Goal: Information Seeking & Learning: Learn about a topic

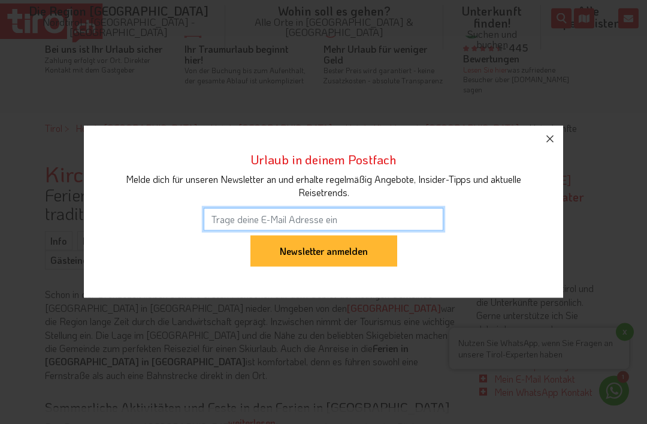
scroll to position [414, 0]
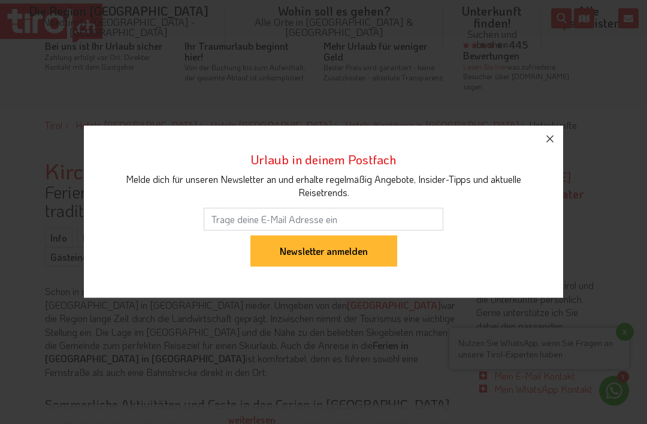
click at [563, 152] on button "button" at bounding box center [550, 139] width 26 height 26
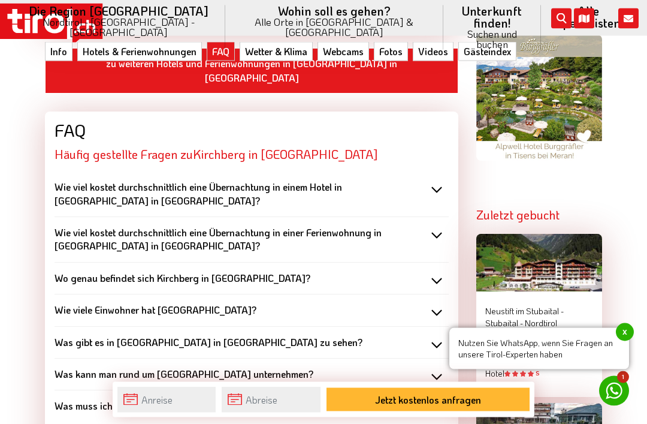
scroll to position [1113, 0]
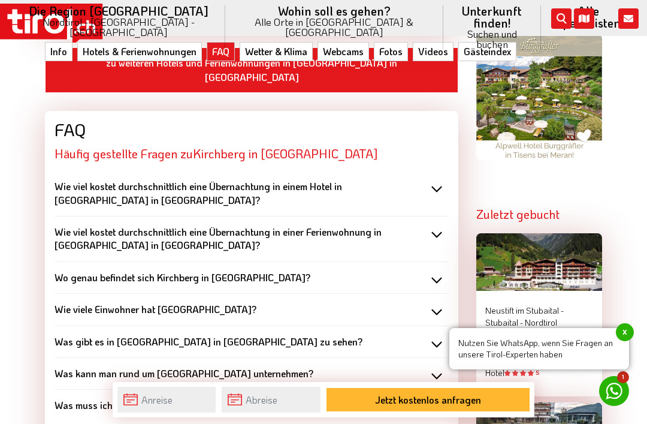
click at [66, 335] on b "Was gibt es in [GEOGRAPHIC_DATA] in [GEOGRAPHIC_DATA] zu sehen?" at bounding box center [209, 341] width 308 height 13
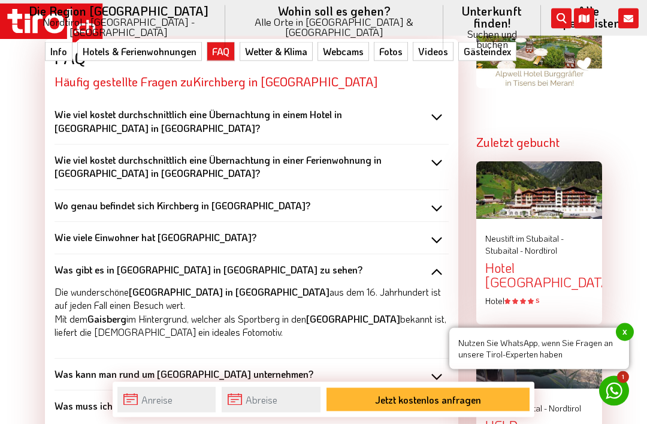
scroll to position [1181, 0]
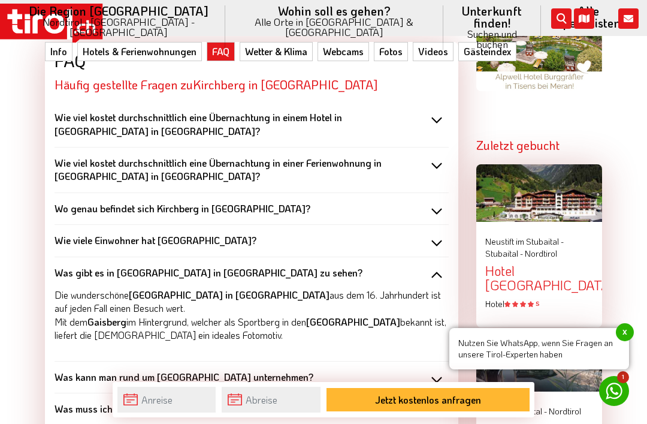
click at [69, 370] on b "Was kann man rund um [GEOGRAPHIC_DATA] unternehmen?" at bounding box center [184, 376] width 259 height 13
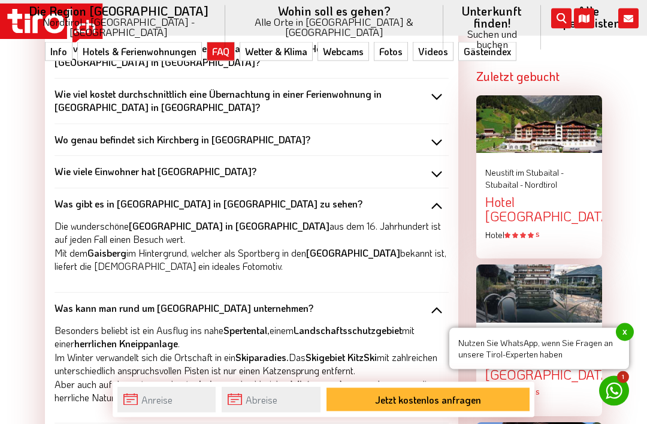
scroll to position [1251, 0]
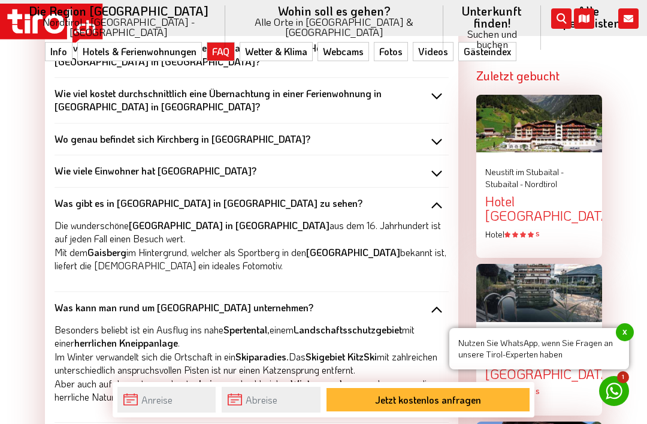
click at [68, 301] on b "Was kann man rund um [GEOGRAPHIC_DATA] unternehmen?" at bounding box center [184, 307] width 259 height 13
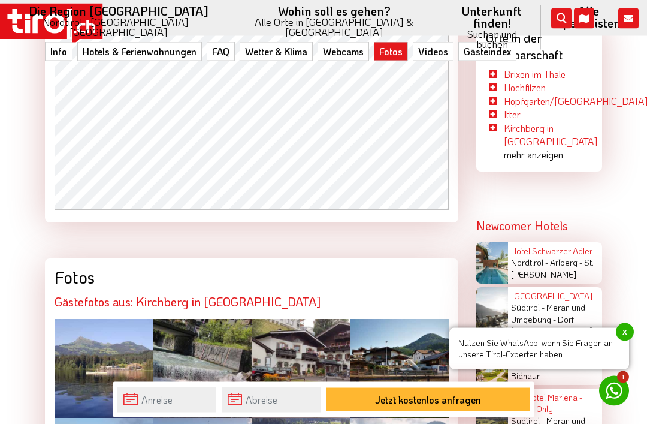
scroll to position [2283, 0]
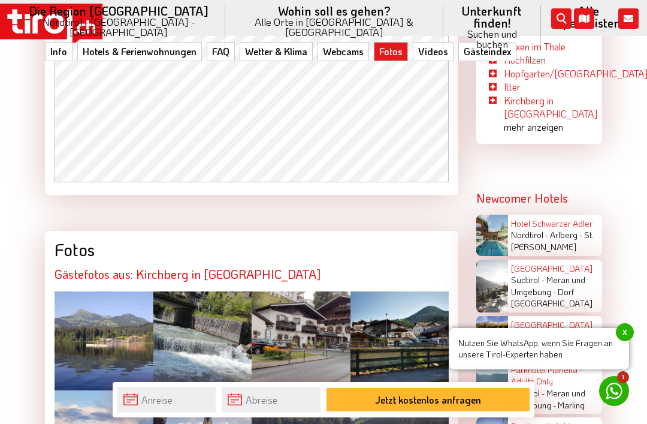
click at [88, 291] on div at bounding box center [104, 340] width 99 height 99
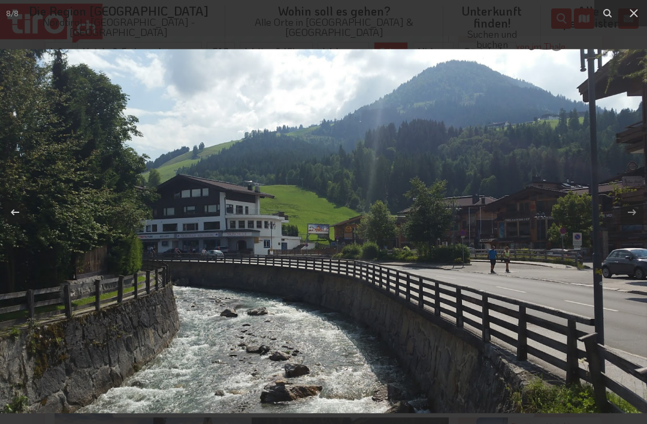
click at [643, 14] on button at bounding box center [634, 13] width 26 height 26
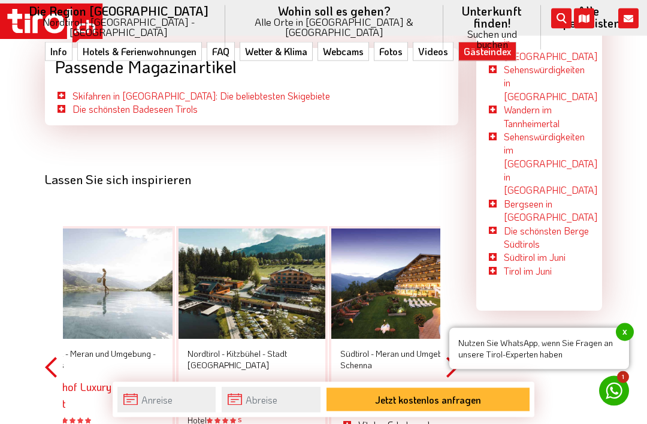
scroll to position [3651, 0]
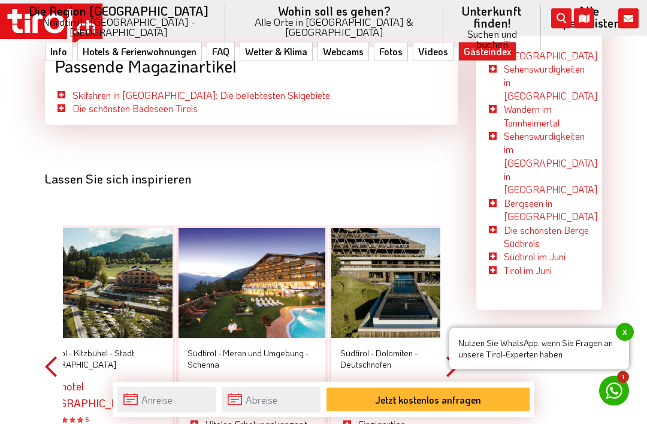
click at [451, 296] on button "Next" at bounding box center [453, 366] width 12 height 349
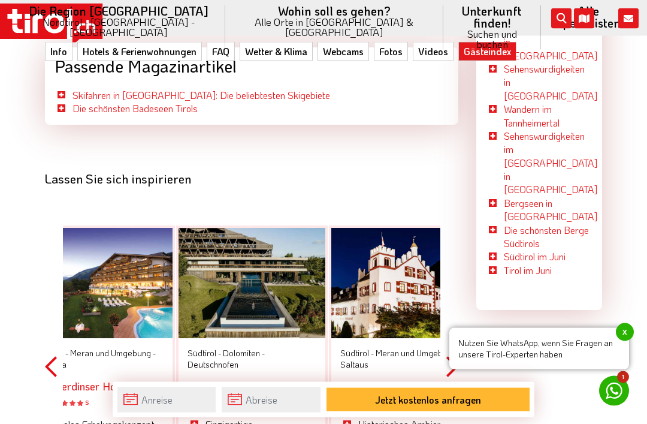
click at [458, 290] on button "Next" at bounding box center [453, 366] width 12 height 349
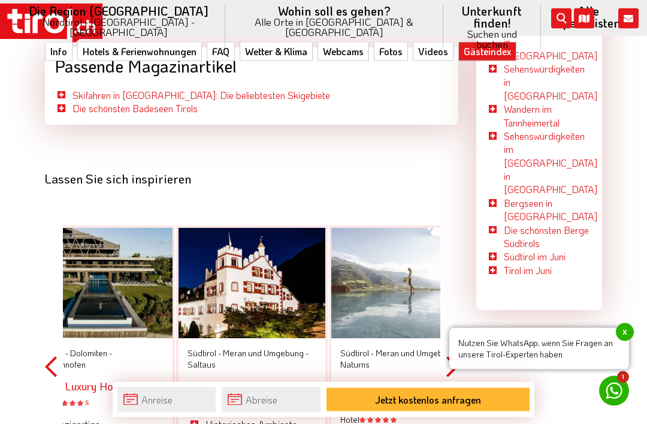
click at [456, 298] on button "Next" at bounding box center [453, 366] width 12 height 349
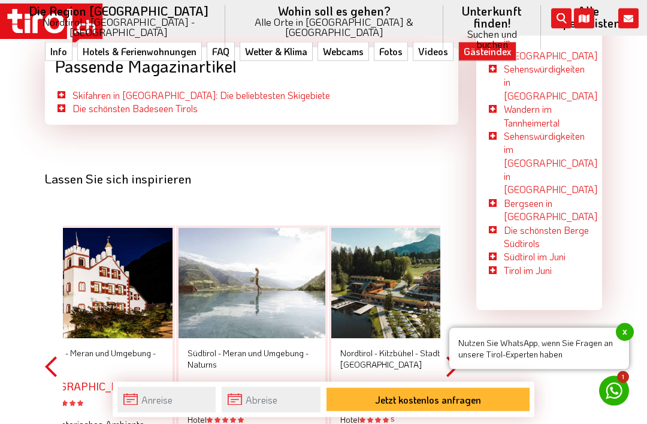
click at [455, 296] on button "Next" at bounding box center [453, 366] width 12 height 349
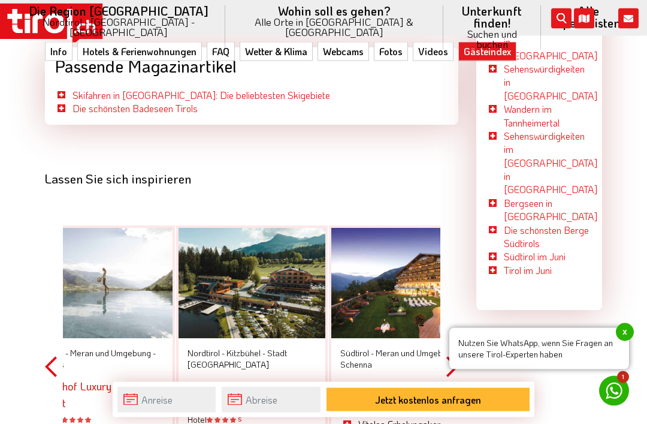
click at [89, 339] on div "[GEOGRAPHIC_DATA] - [GEOGRAPHIC_DATA] und Umgebung - Naturns Preidlhof Luxury D…" at bounding box center [99, 412] width 147 height 146
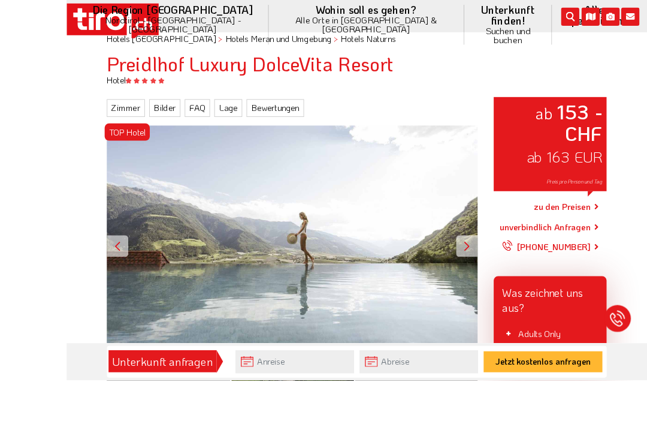
scroll to position [195, 0]
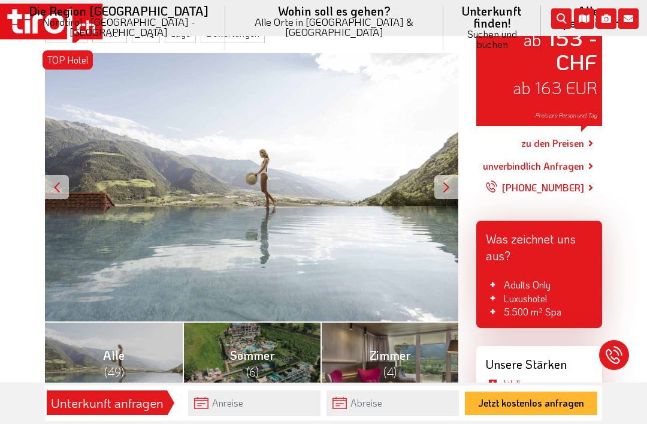
click at [162, 362] on link "Alle (49)" at bounding box center [114, 362] width 138 height 83
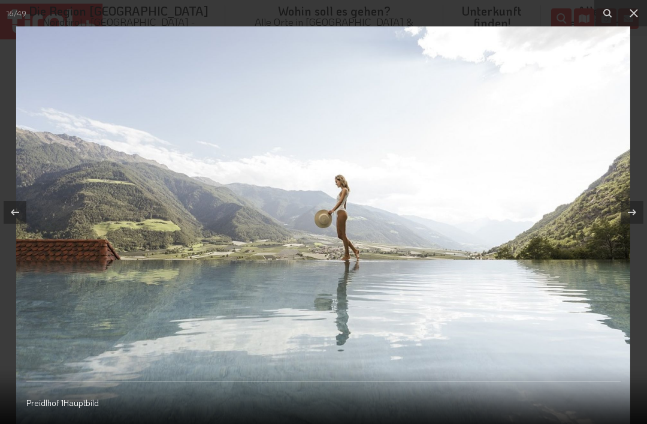
click at [638, 19] on icon at bounding box center [634, 13] width 14 height 14
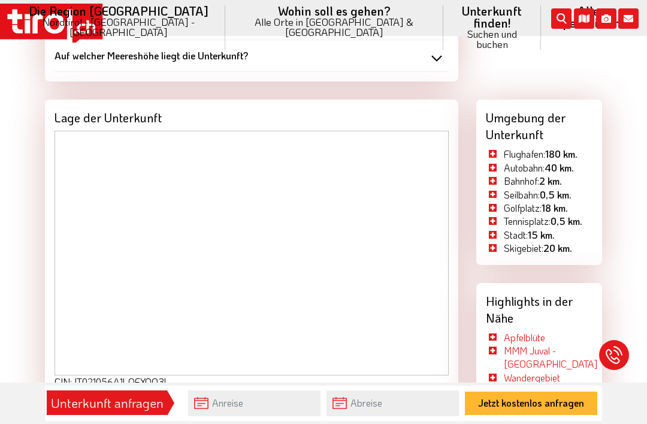
scroll to position [3682, 0]
click at [601, 331] on div "Apfelblüte MMM Juval - Schloss Juval Wandergebiet Vigiljoch Meraner Höhenweg Na…" at bounding box center [540, 396] width 126 height 131
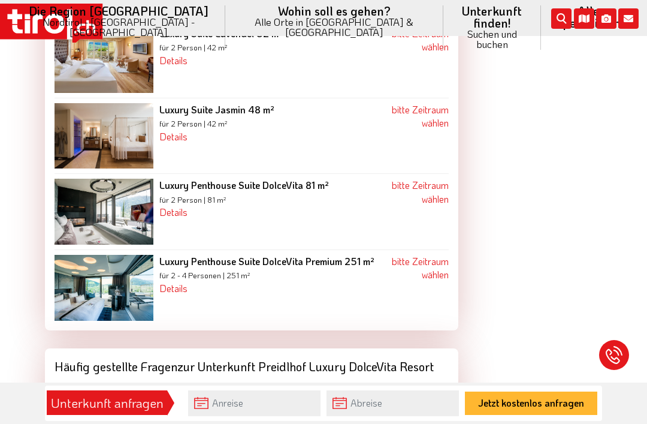
scroll to position [3567, 0]
